Goal: Information Seeking & Learning: Compare options

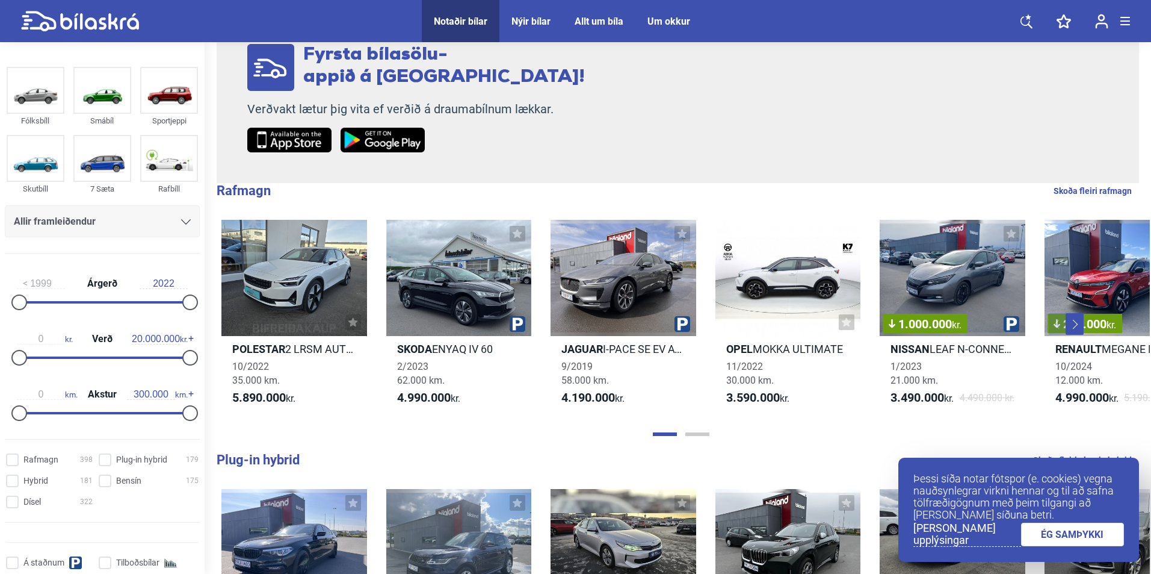
scroll to position [241, 0]
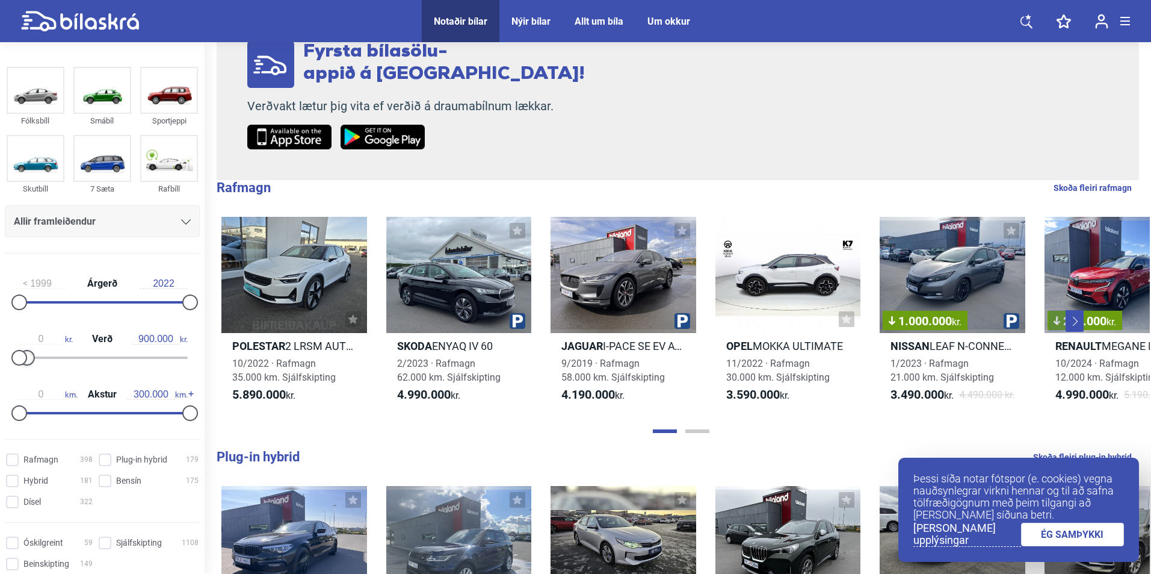
type input "800.000"
drag, startPoint x: 187, startPoint y: 357, endPoint x: 27, endPoint y: 357, distance: 160.1
click at [27, 357] on div at bounding box center [26, 358] width 16 height 16
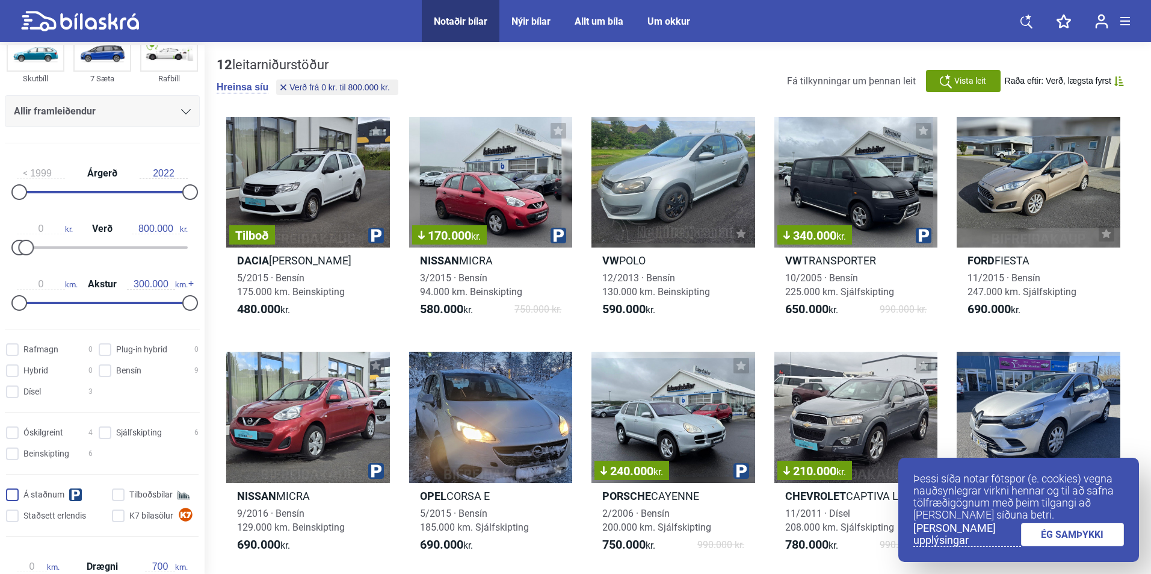
scroll to position [120, 0]
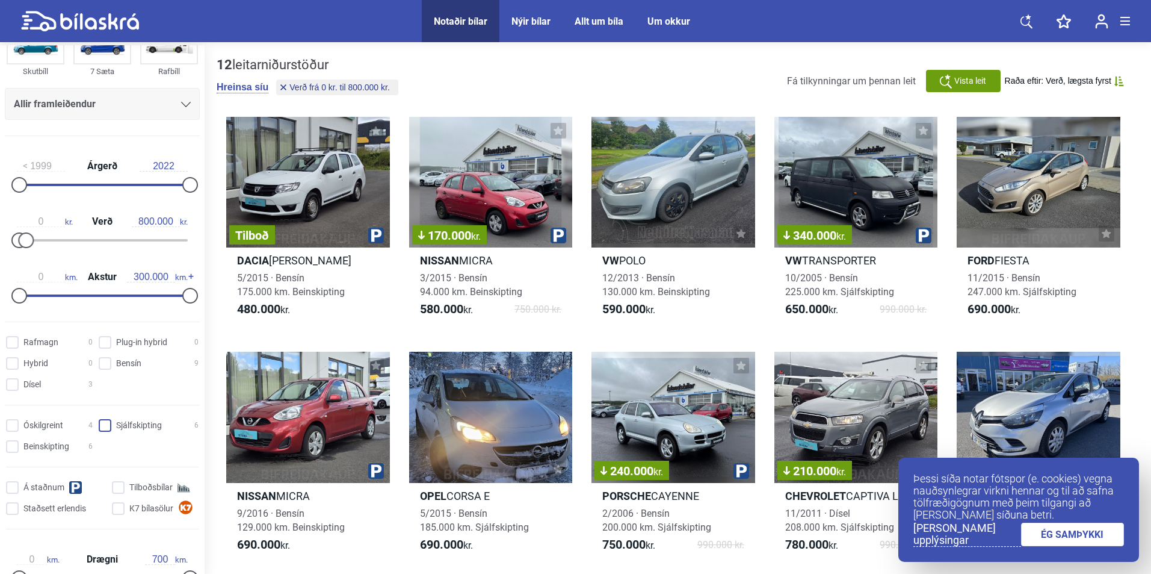
click at [105, 431] on input "Sjálfskipting 6" at bounding box center [151, 425] width 100 height 13
checkbox input "true"
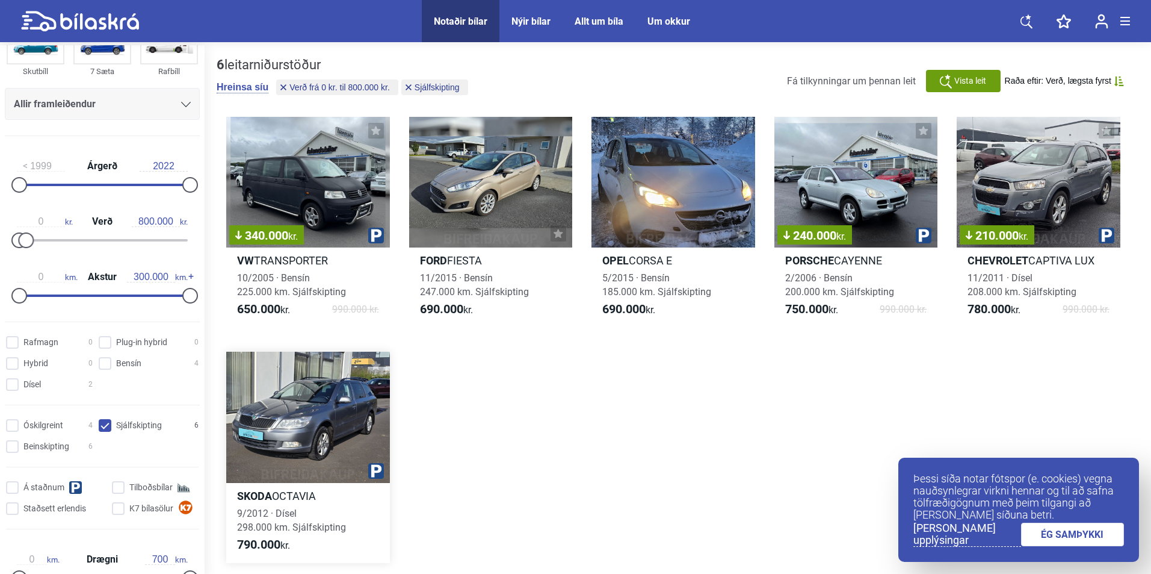
click at [359, 414] on div at bounding box center [308, 416] width 164 height 131
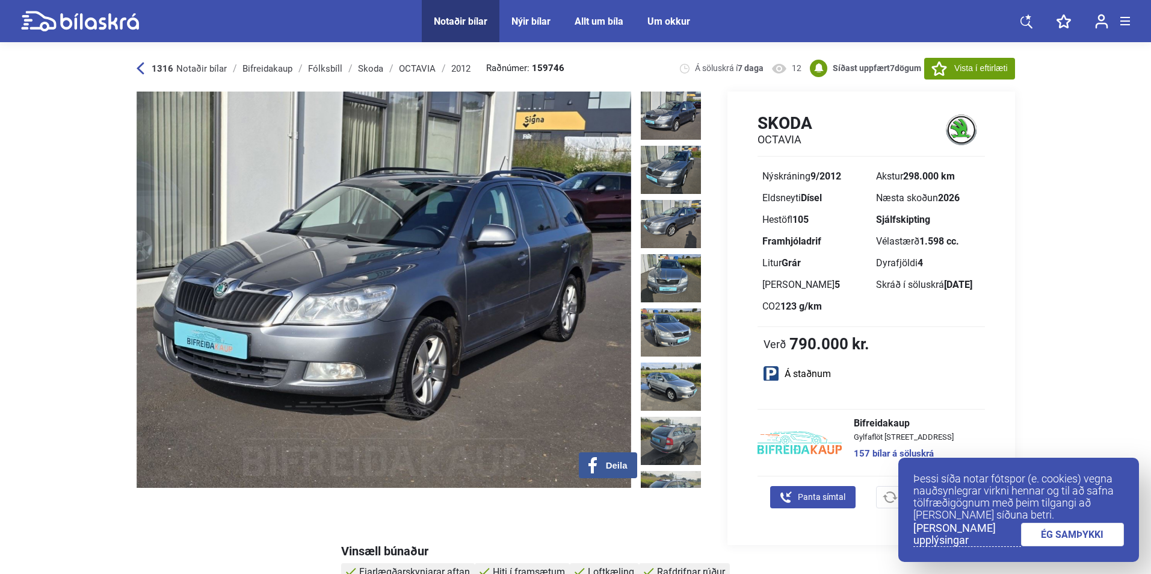
click at [1051, 534] on link "ÉG SAMÞYKKI" at bounding box center [1073, 533] width 104 height 23
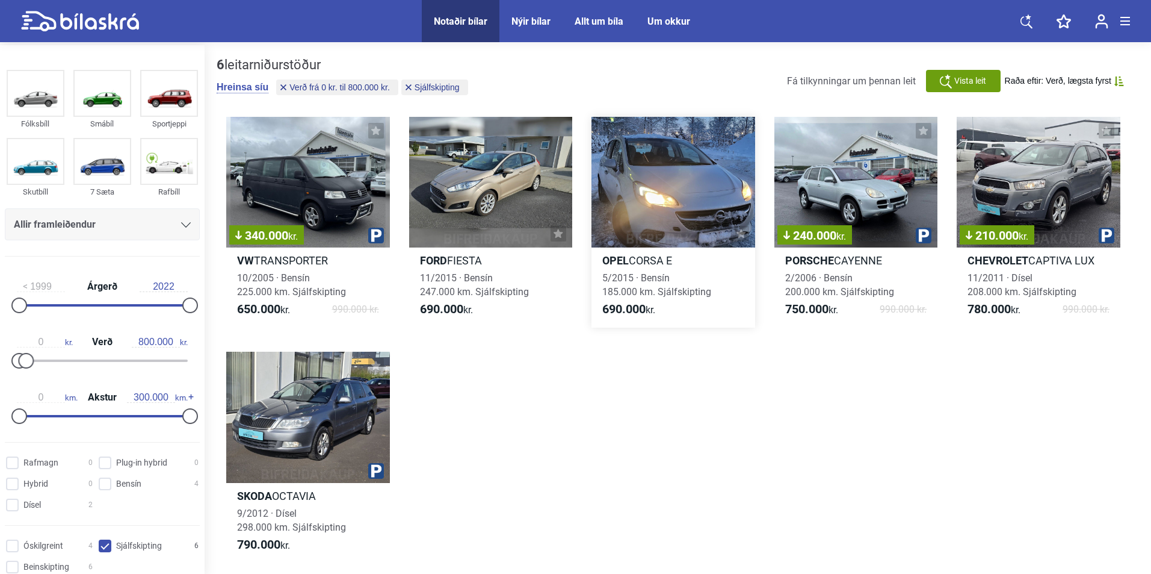
click at [692, 208] on div at bounding box center [674, 182] width 164 height 131
checkbox input "false"
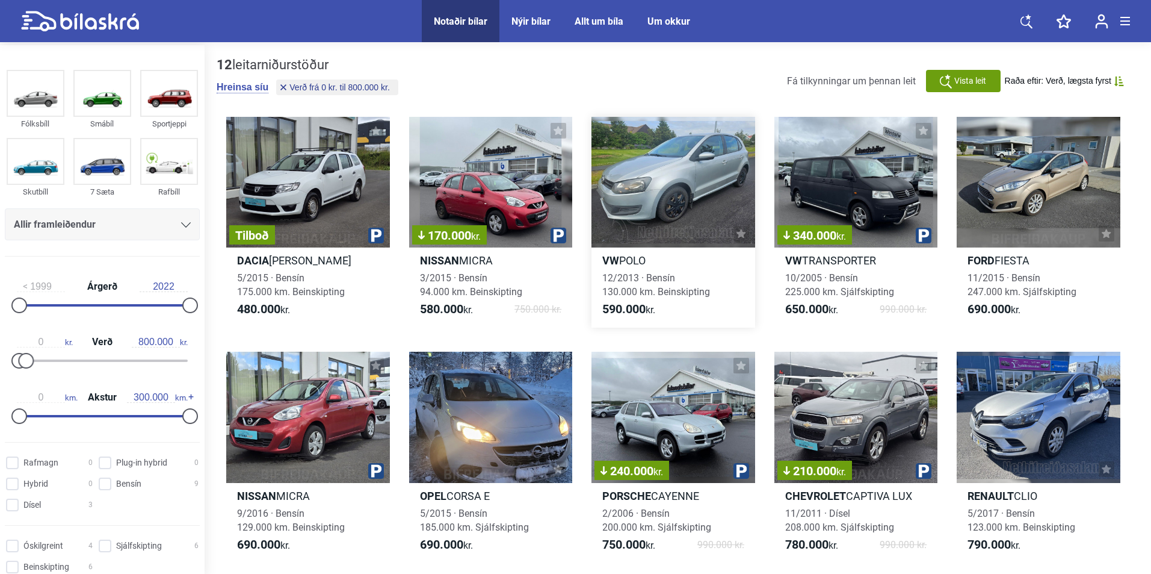
type input "20.000.000"
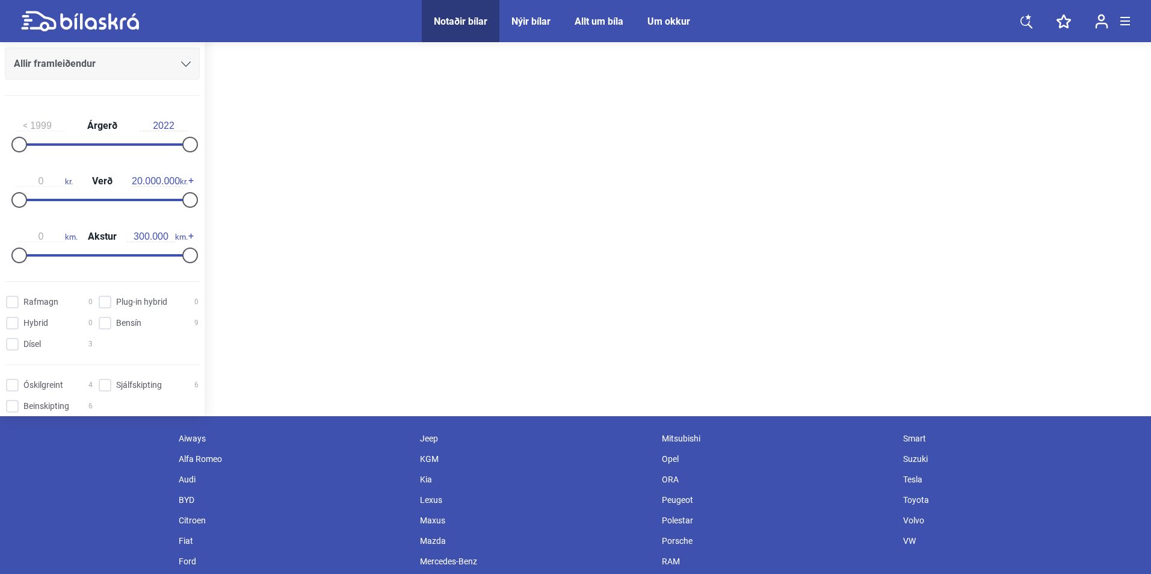
scroll to position [241, 0]
